Goal: Information Seeking & Learning: Learn about a topic

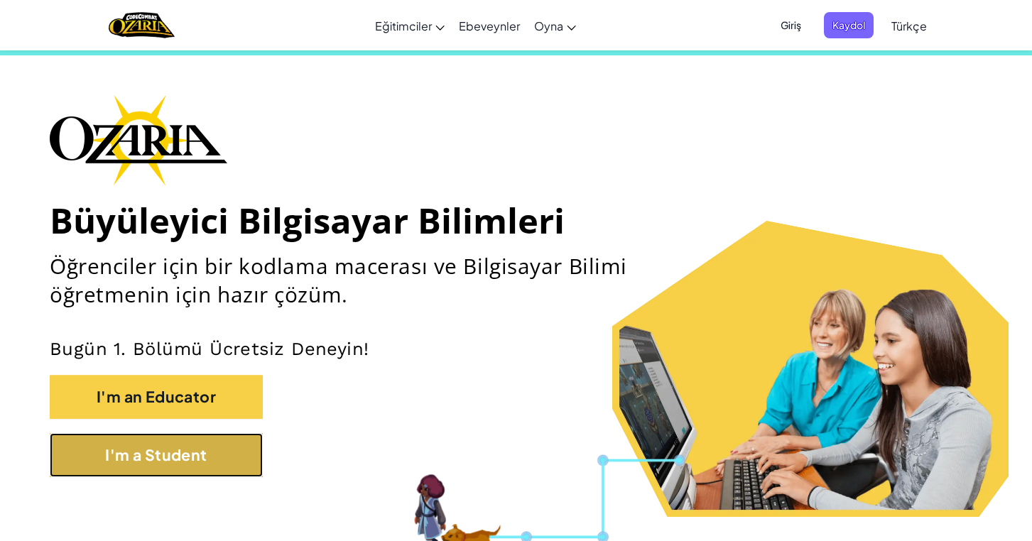
click at [201, 470] on button "I'm a Student" at bounding box center [156, 455] width 213 height 44
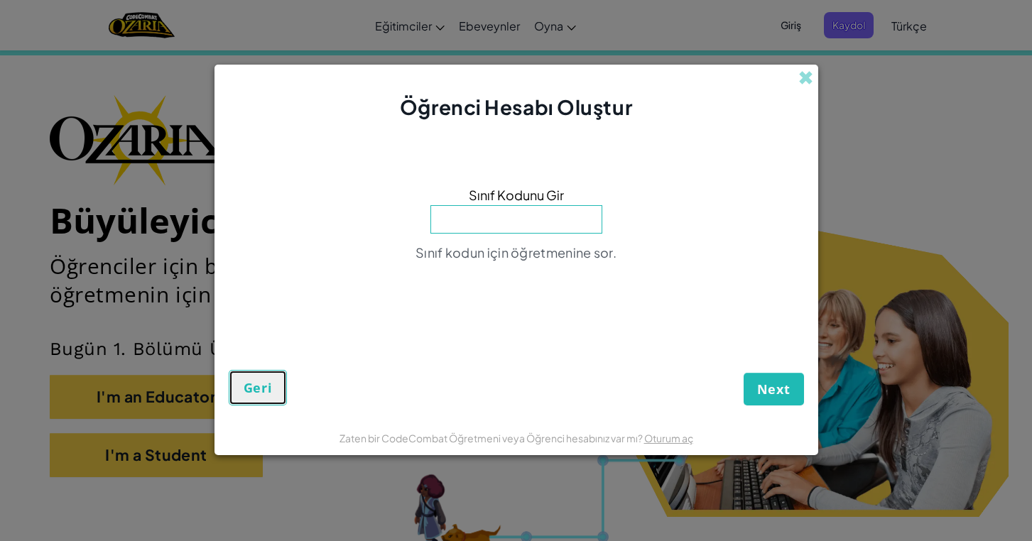
click at [254, 402] on button "Geri" at bounding box center [258, 388] width 59 height 36
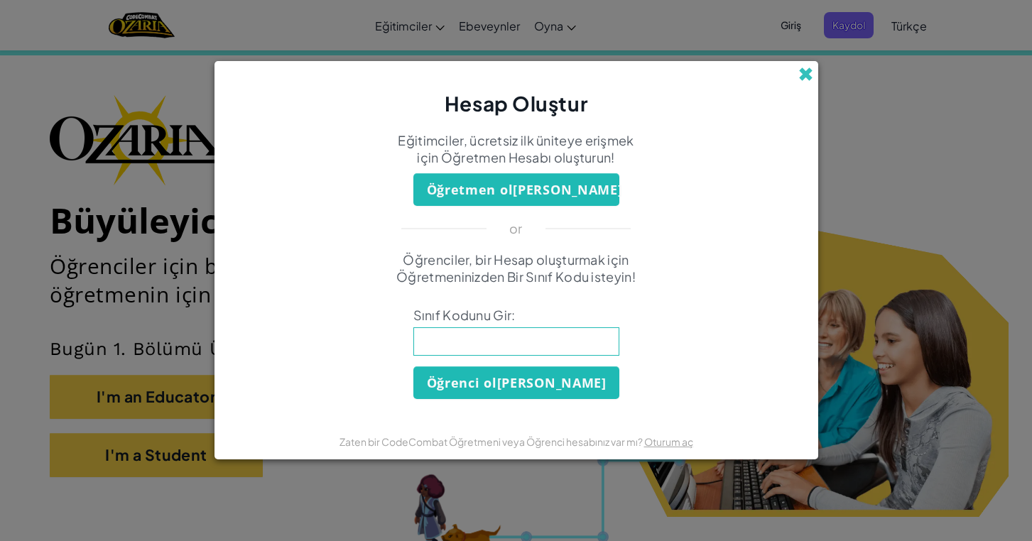
click at [804, 75] on span at bounding box center [806, 74] width 15 height 15
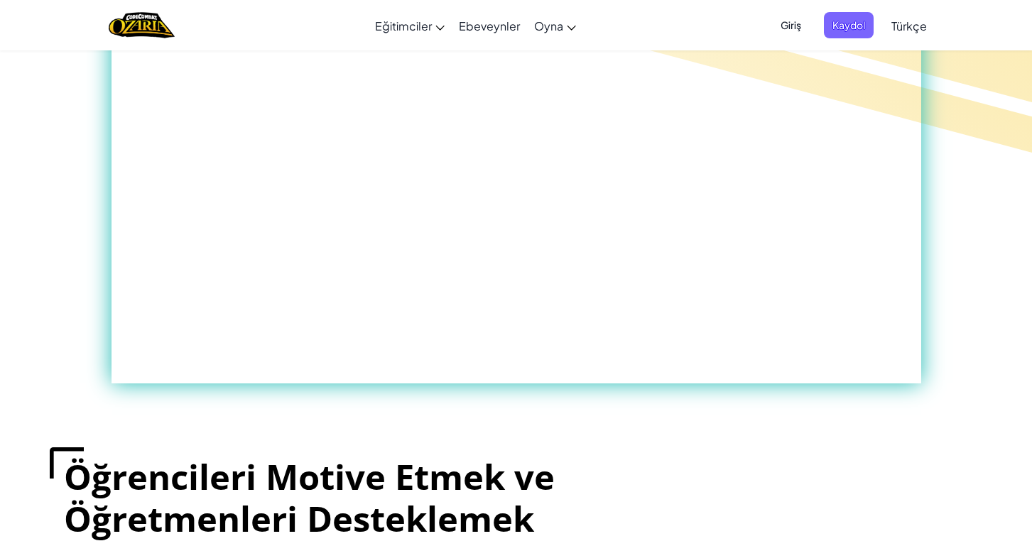
scroll to position [901, 0]
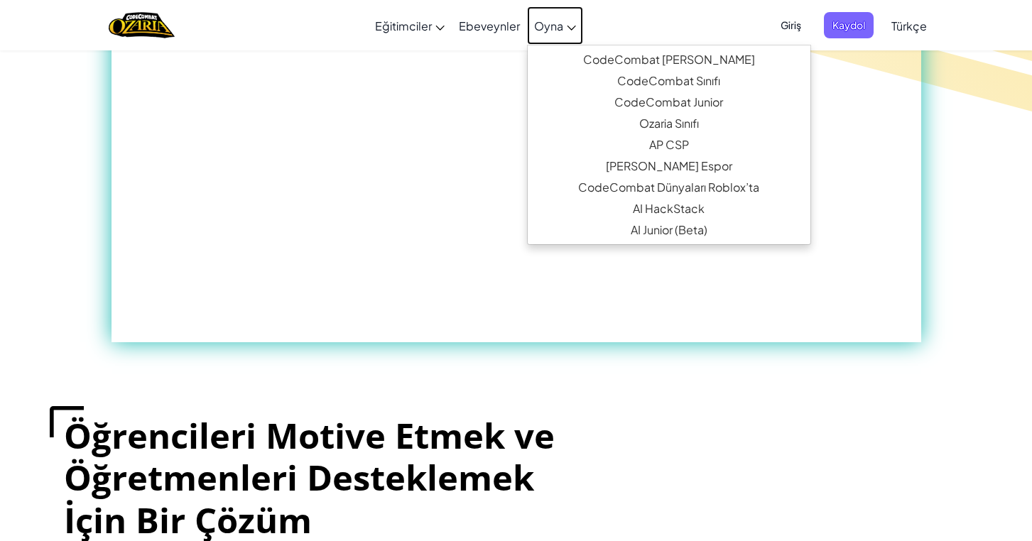
click at [561, 31] on span "Oyna" at bounding box center [548, 25] width 29 height 15
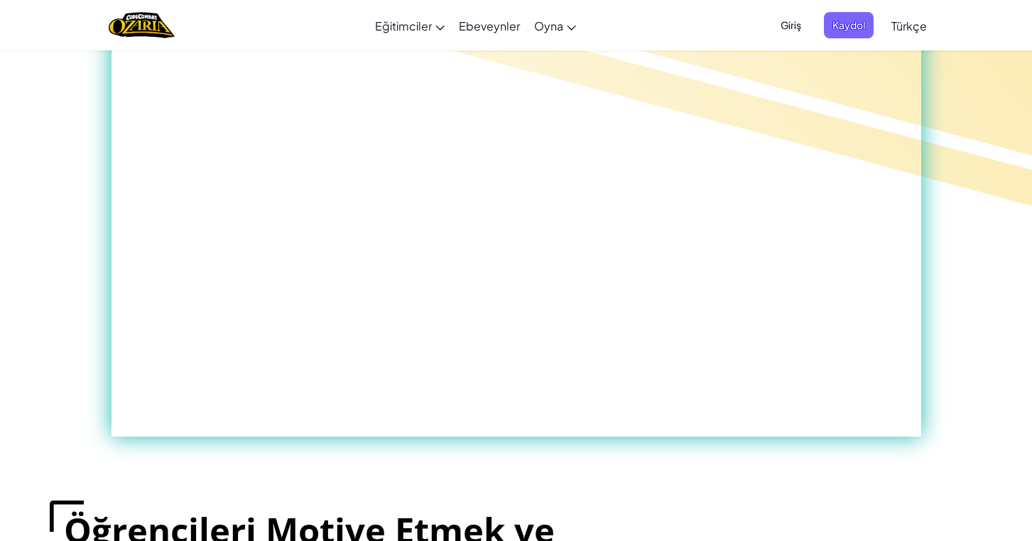
scroll to position [556, 0]
